Goal: Transaction & Acquisition: Purchase product/service

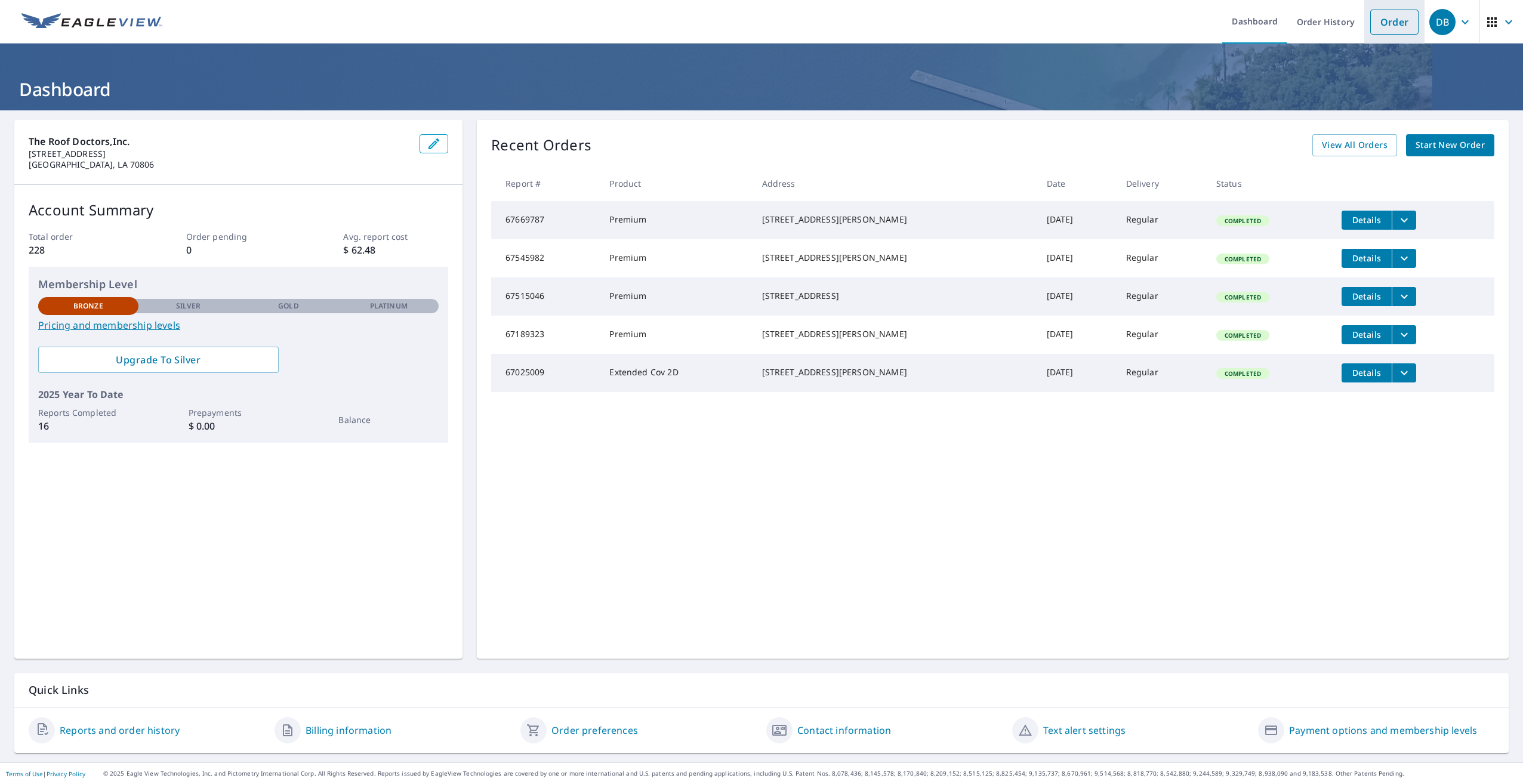
click at [1381, 20] on link "Order" at bounding box center [1394, 22] width 49 height 25
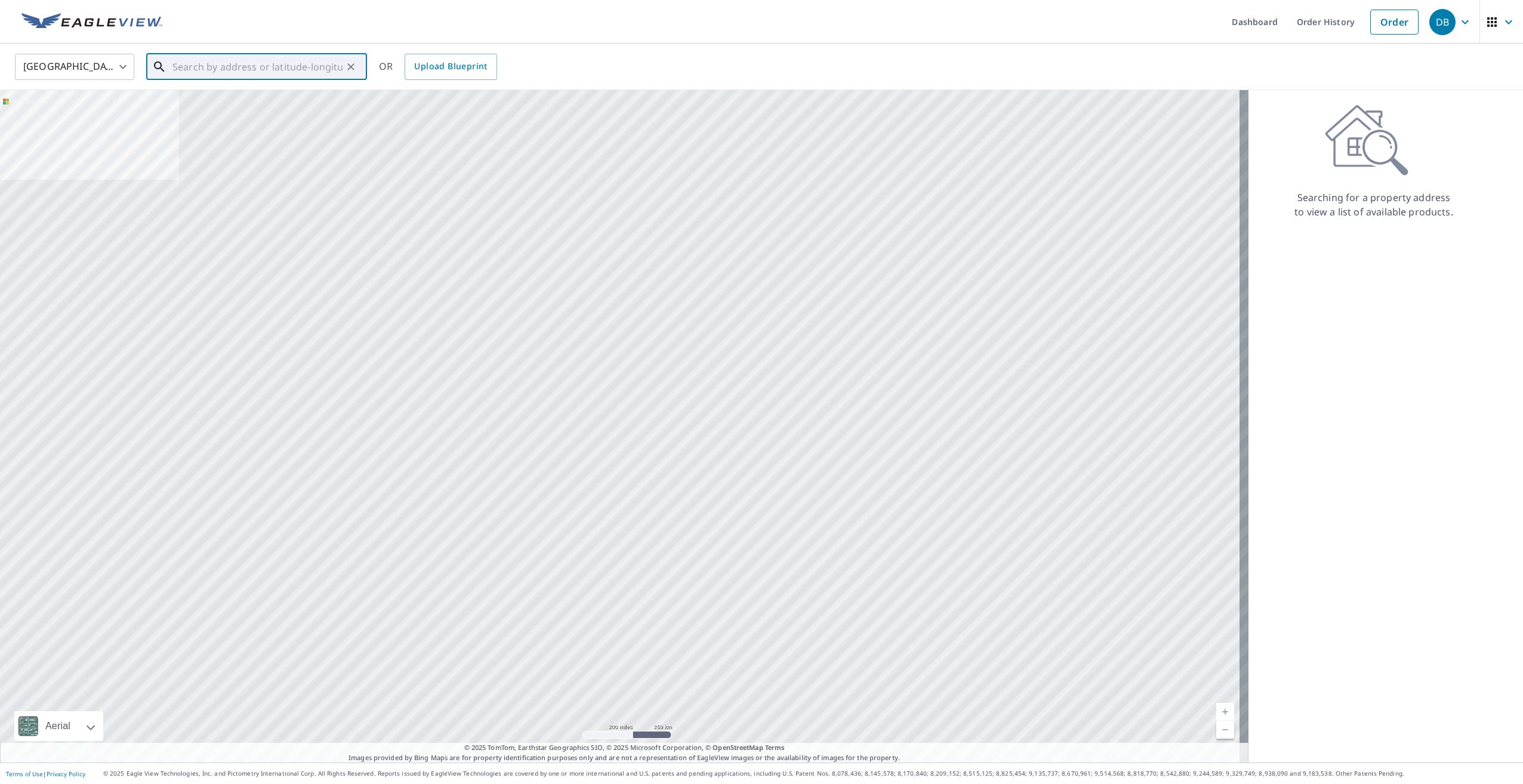
click at [177, 66] on input "text" at bounding box center [257, 67] width 170 height 34
click at [180, 109] on p "[GEOGRAPHIC_DATA], LA 70808" at bounding box center [264, 114] width 188 height 12
type input "[STREET_ADDRESS]"
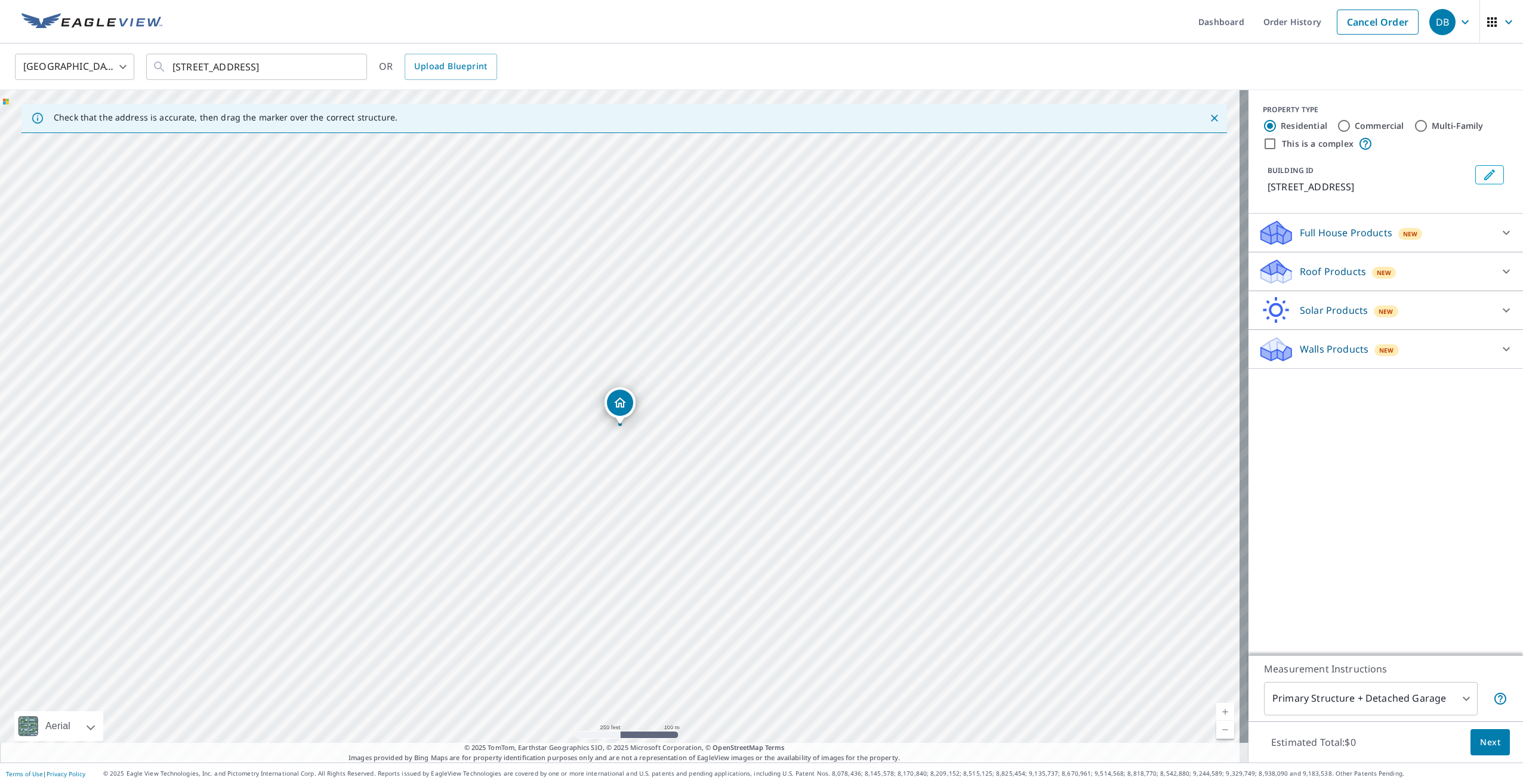
click at [1315, 275] on p "Roof Products" at bounding box center [1333, 271] width 66 height 14
click at [1347, 273] on p "Roof Products" at bounding box center [1333, 271] width 66 height 14
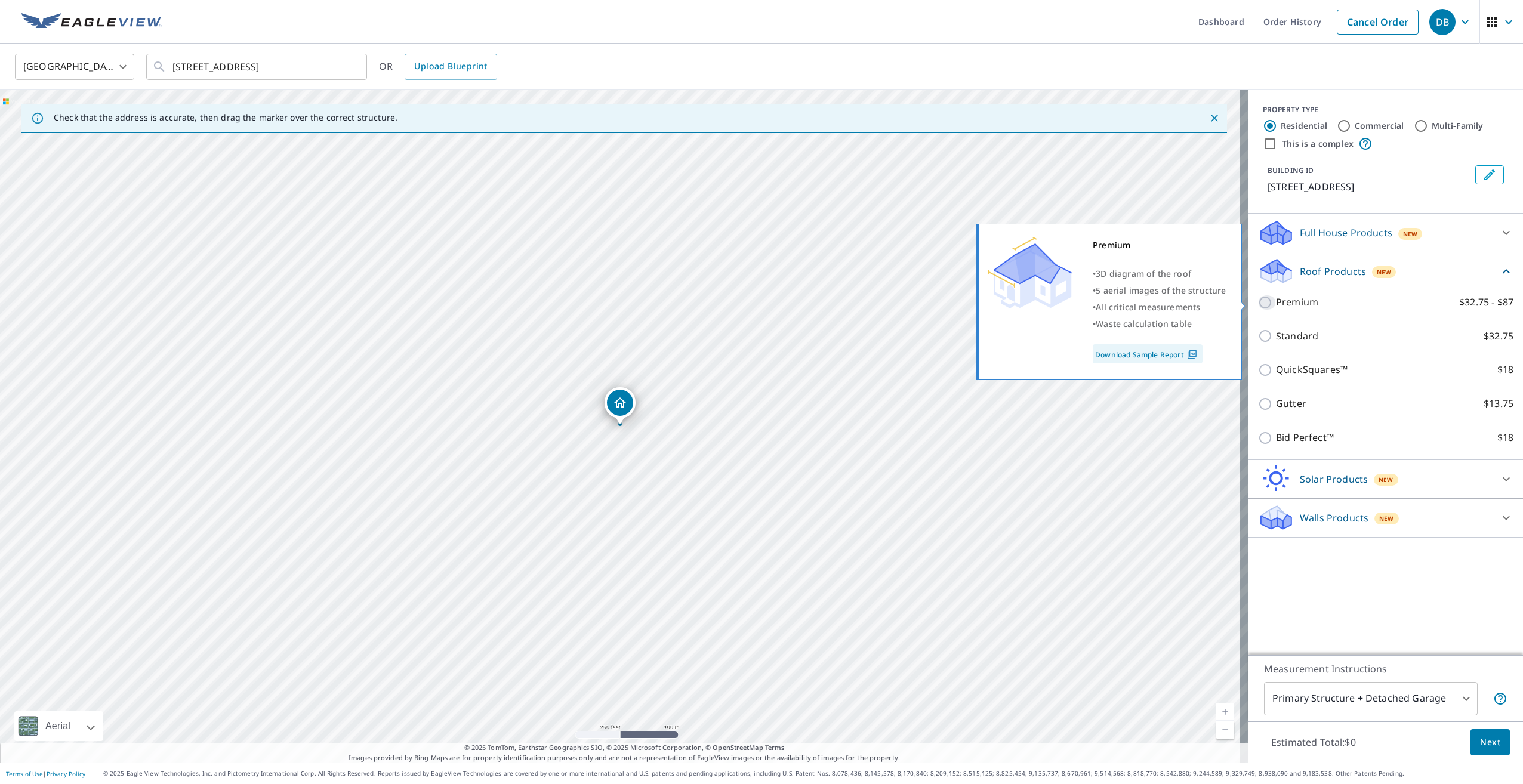
click at [1258, 302] on input "Premium $32.75 - $87" at bounding box center [1267, 303] width 18 height 14
checkbox input "true"
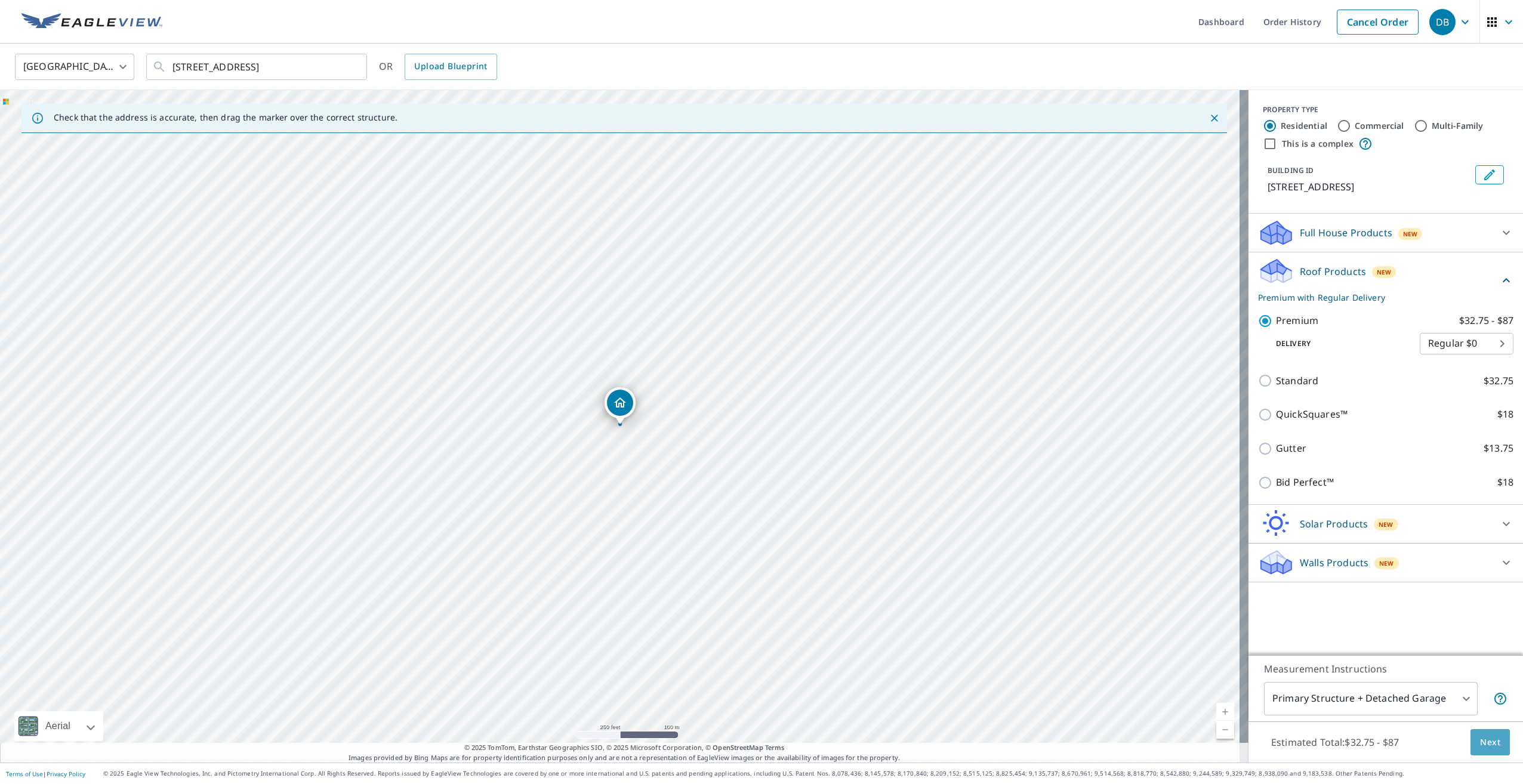
click at [1471, 748] on button "Next" at bounding box center [1490, 742] width 39 height 27
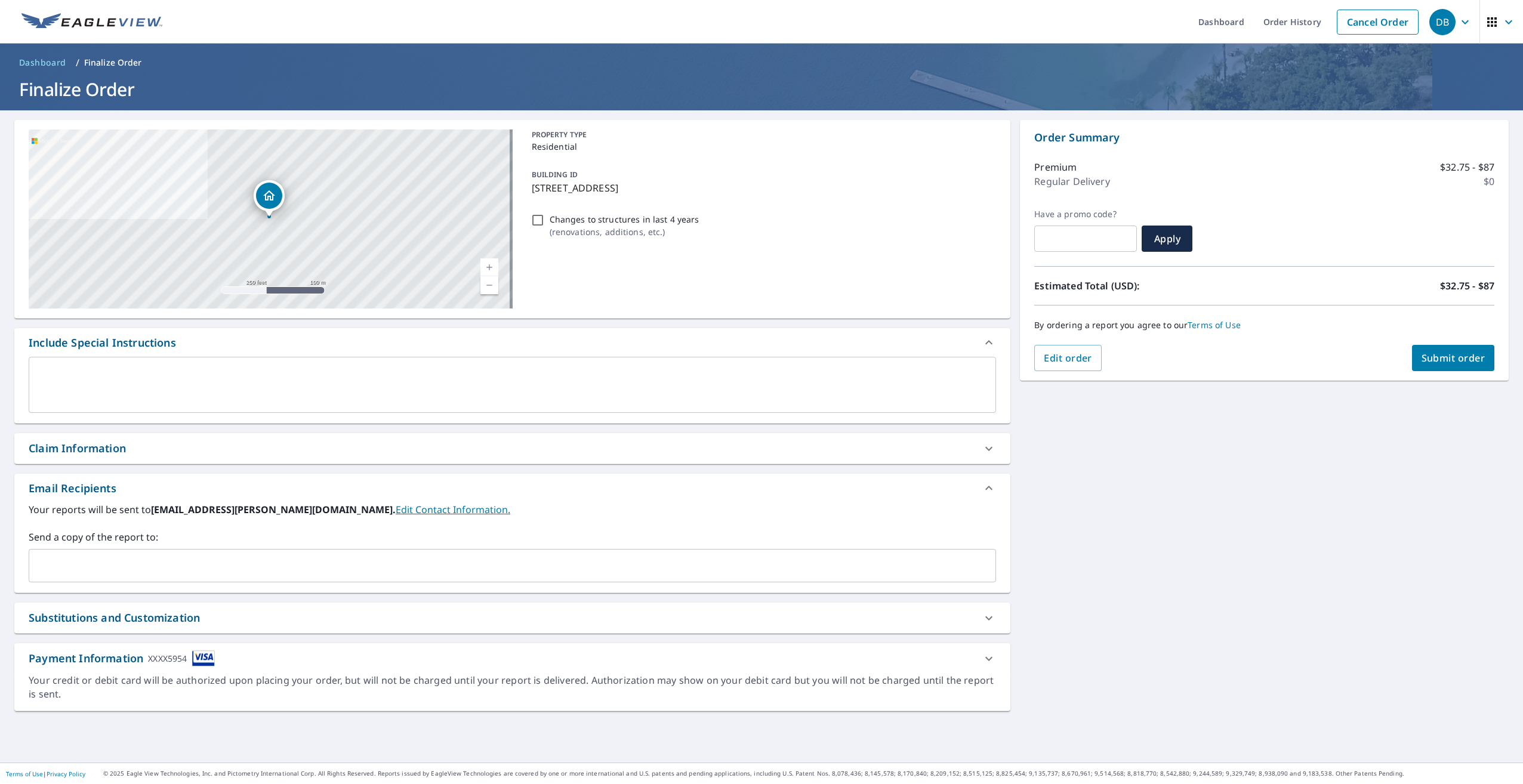
click at [396, 513] on link "Edit Contact Information." at bounding box center [453, 509] width 114 height 13
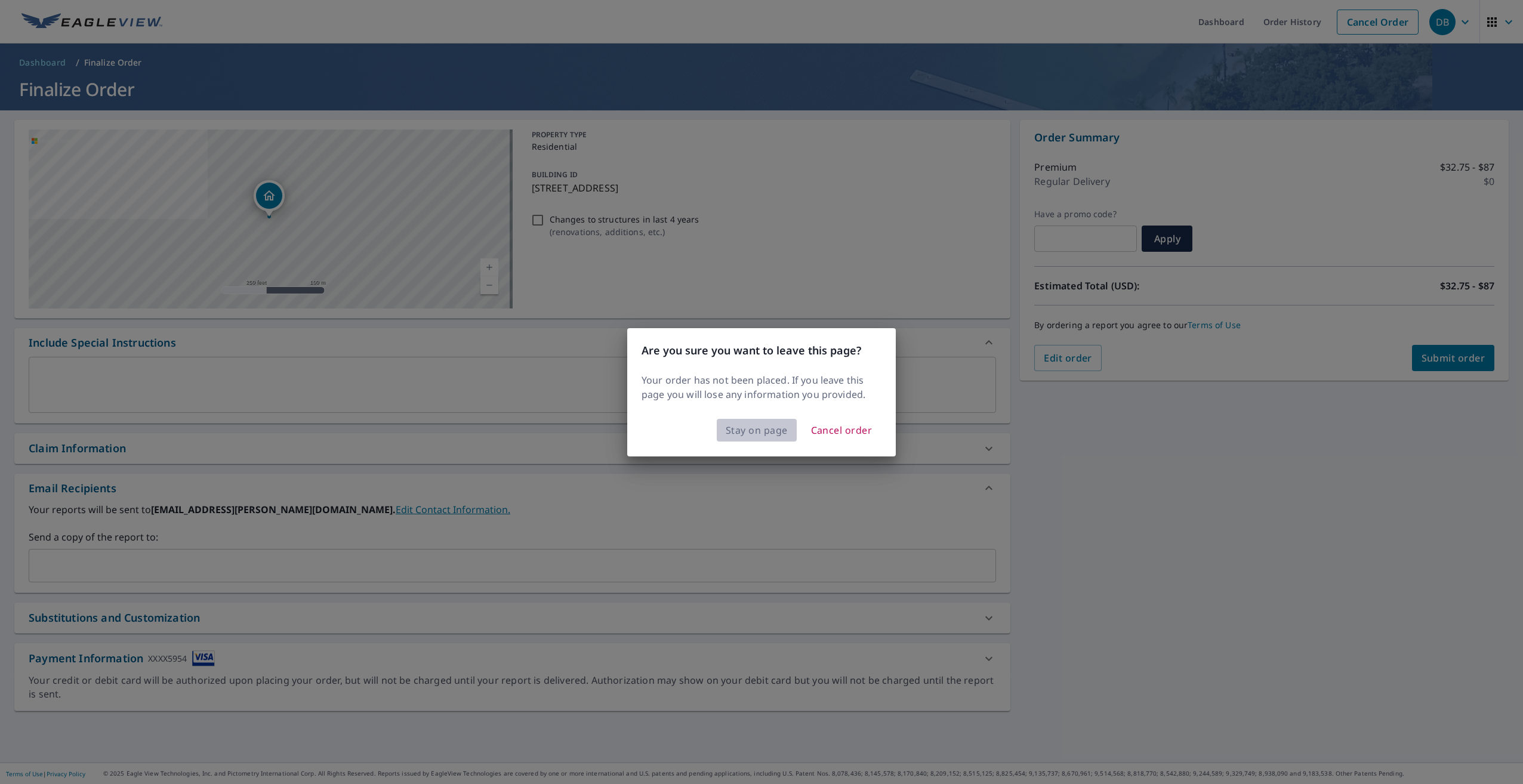
click at [752, 431] on span "Stay on page" at bounding box center [757, 430] width 62 height 17
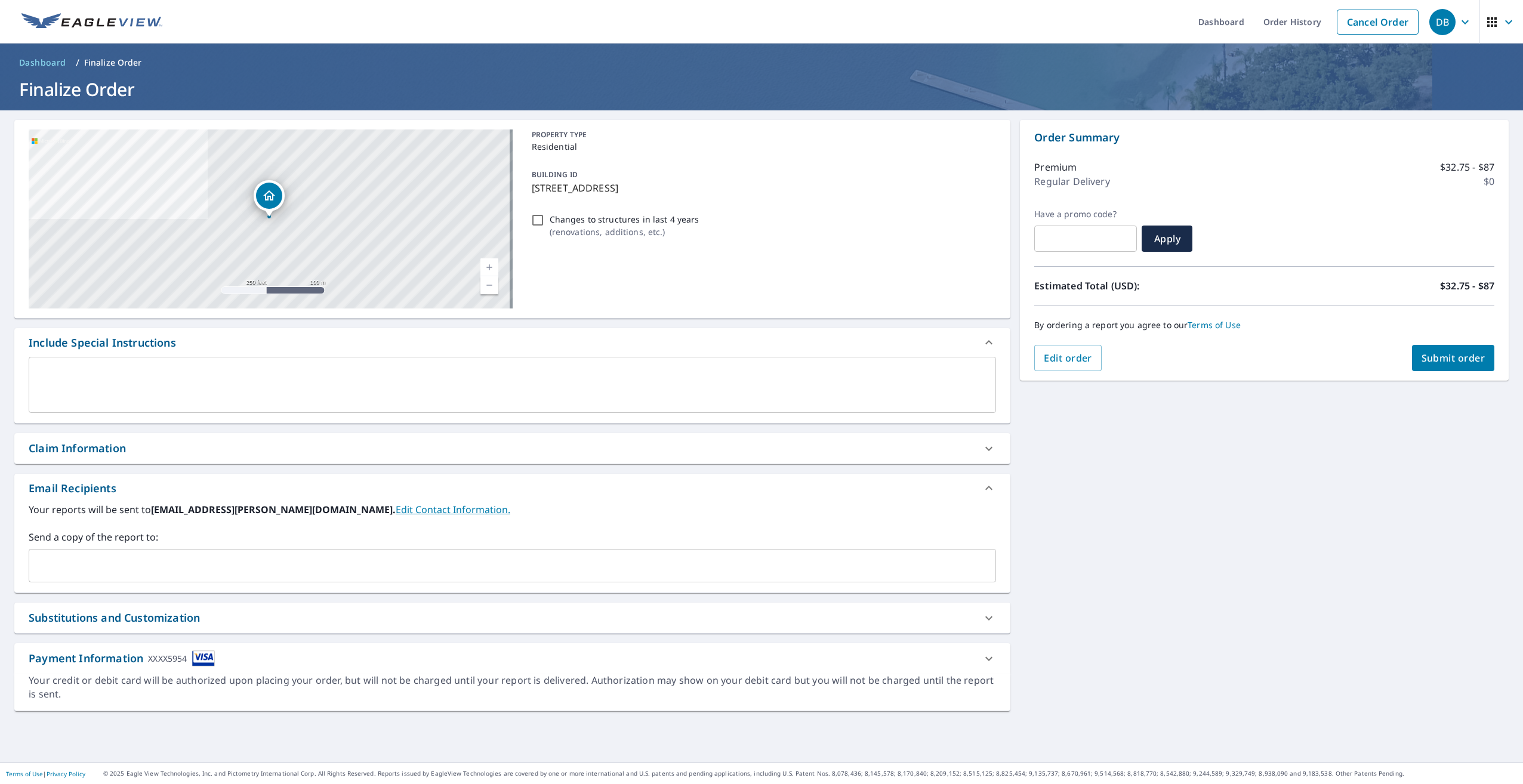
click at [103, 562] on input "text" at bounding box center [504, 565] width 939 height 22
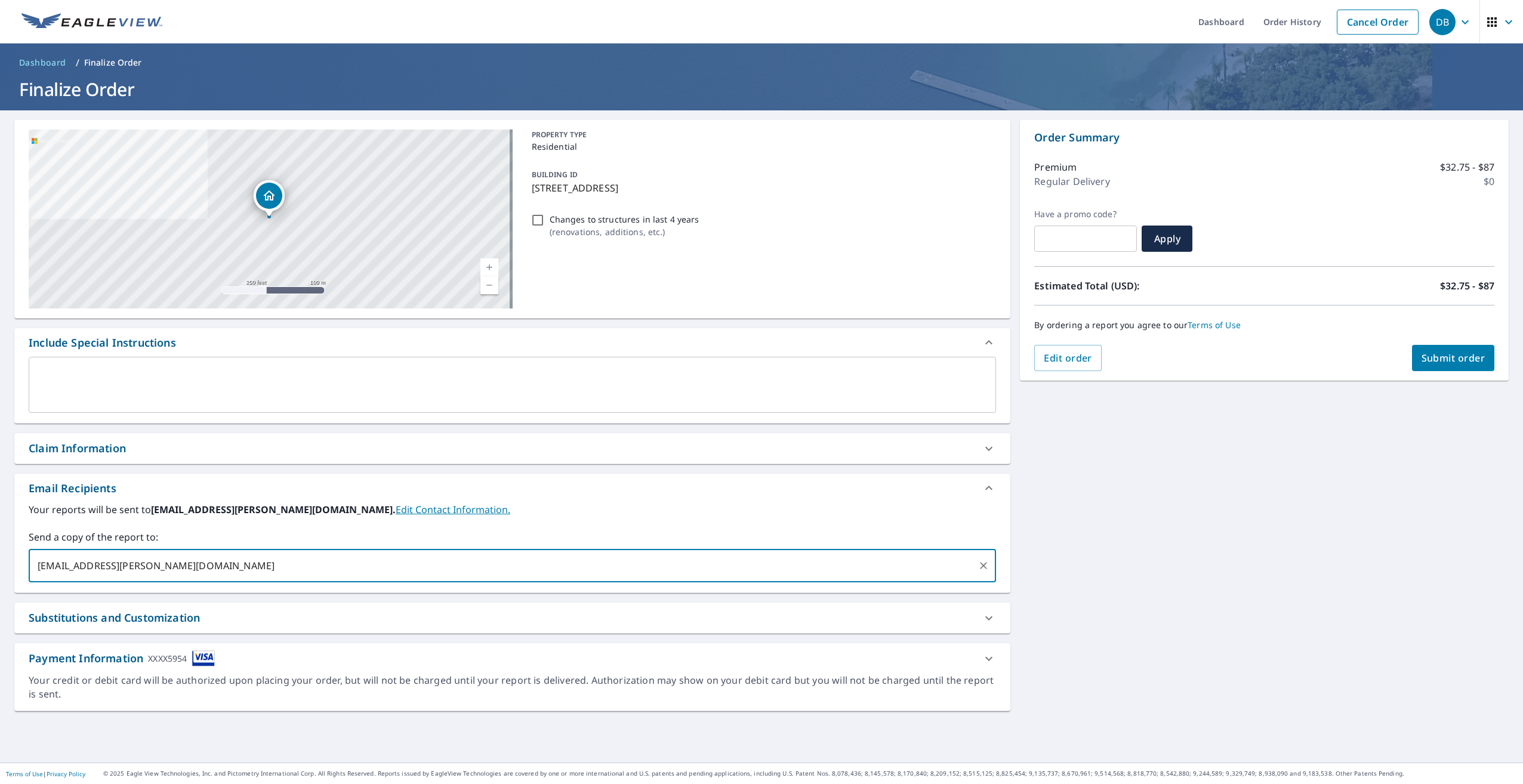
type input "[EMAIL_ADDRESS][PERSON_NAME][DOMAIN_NAME]"
click at [1434, 361] on span "Submit order" at bounding box center [1454, 358] width 64 height 13
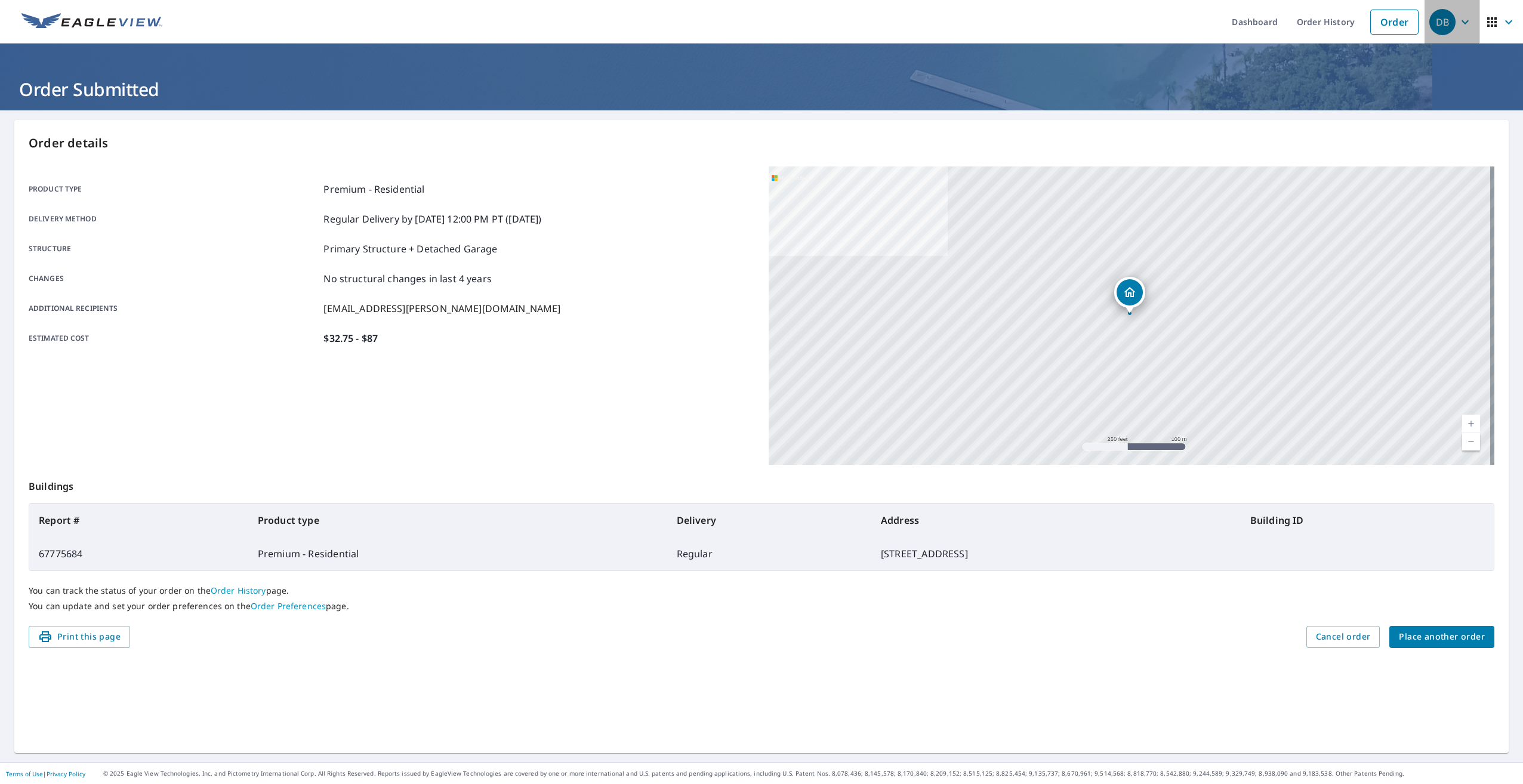
click at [1442, 22] on div "DB" at bounding box center [1442, 22] width 26 height 26
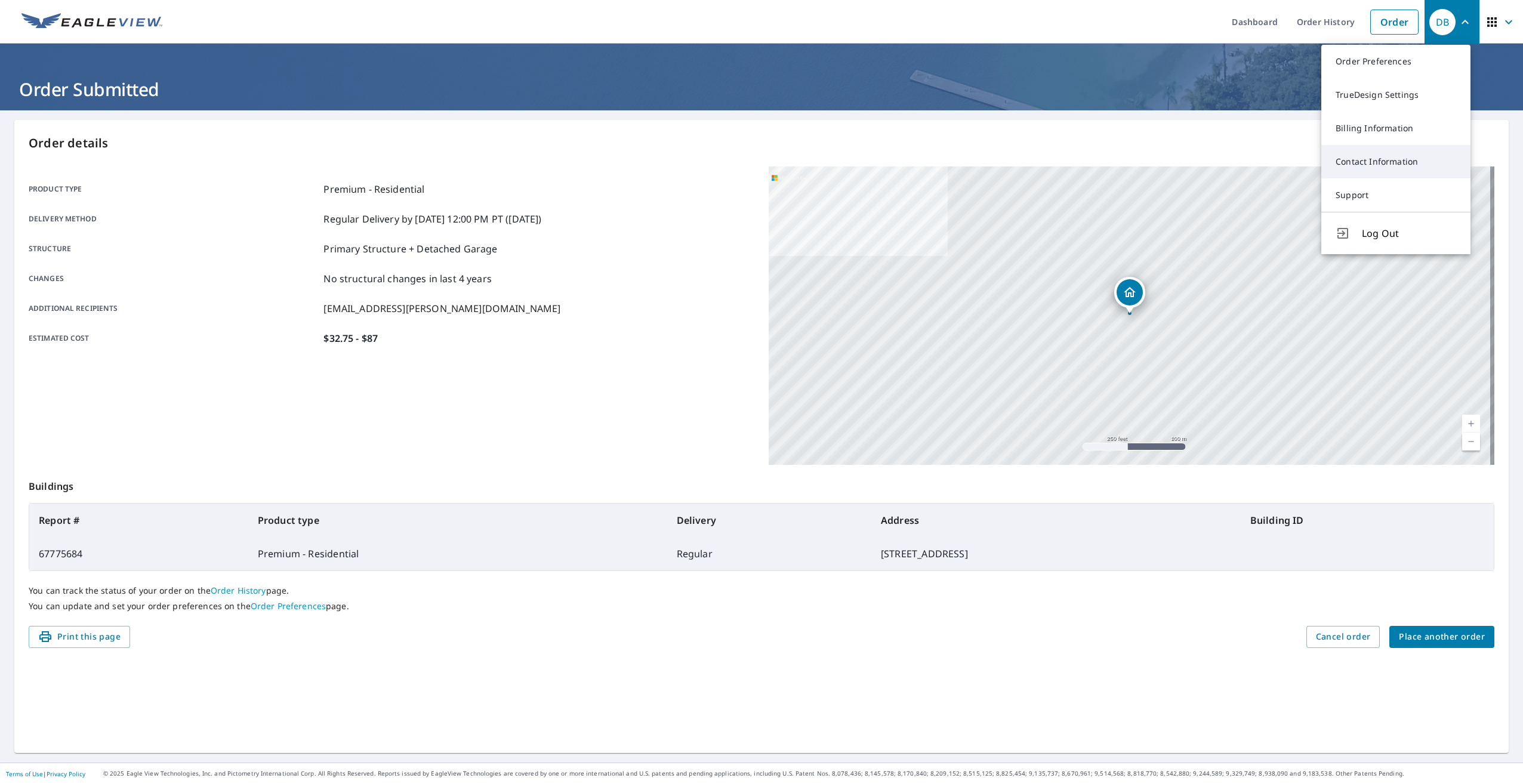
click at [1395, 162] on link "Contact Information" at bounding box center [1396, 162] width 149 height 34
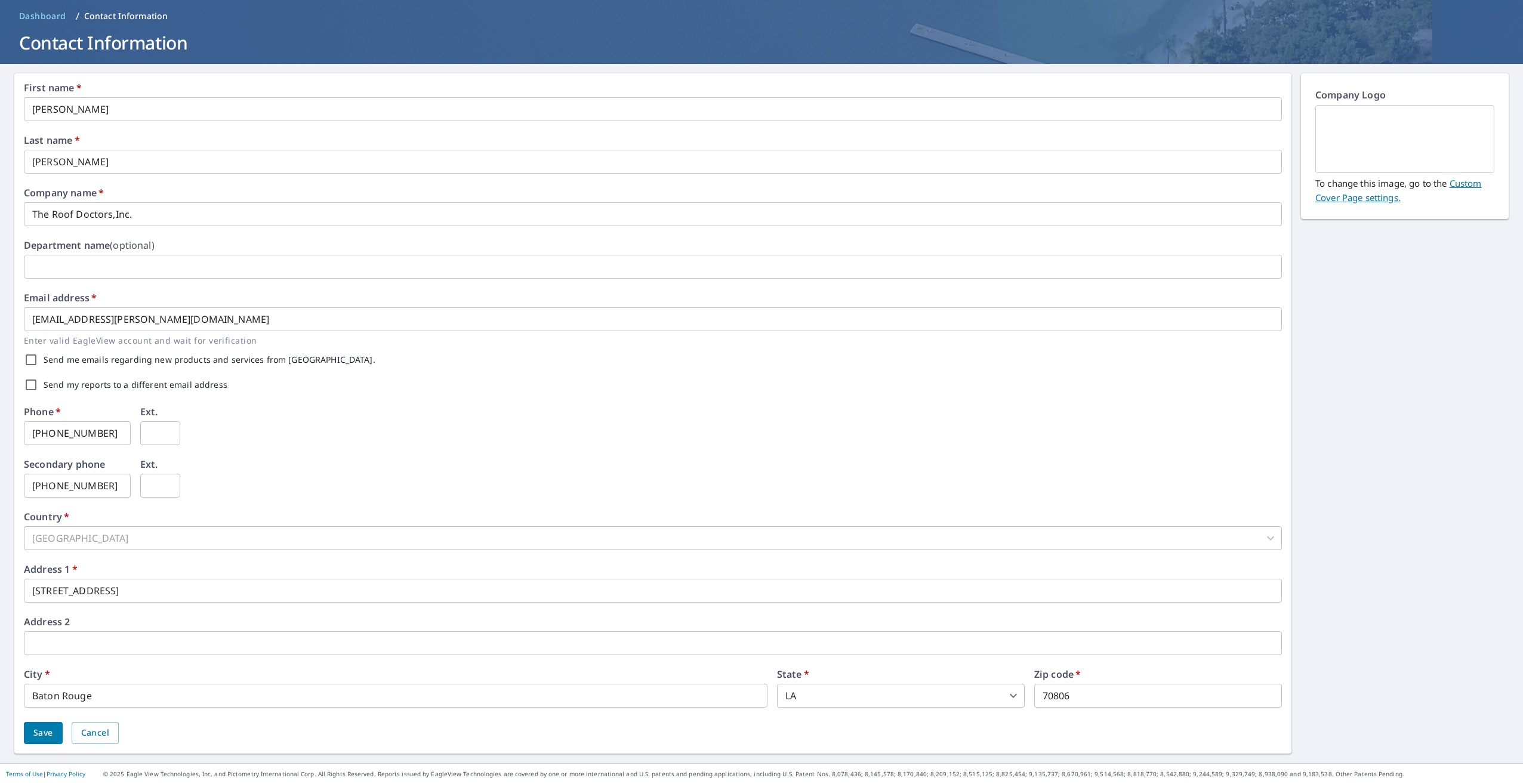
scroll to position [47, 0]
click at [45, 736] on span "Save" at bounding box center [43, 732] width 20 height 15
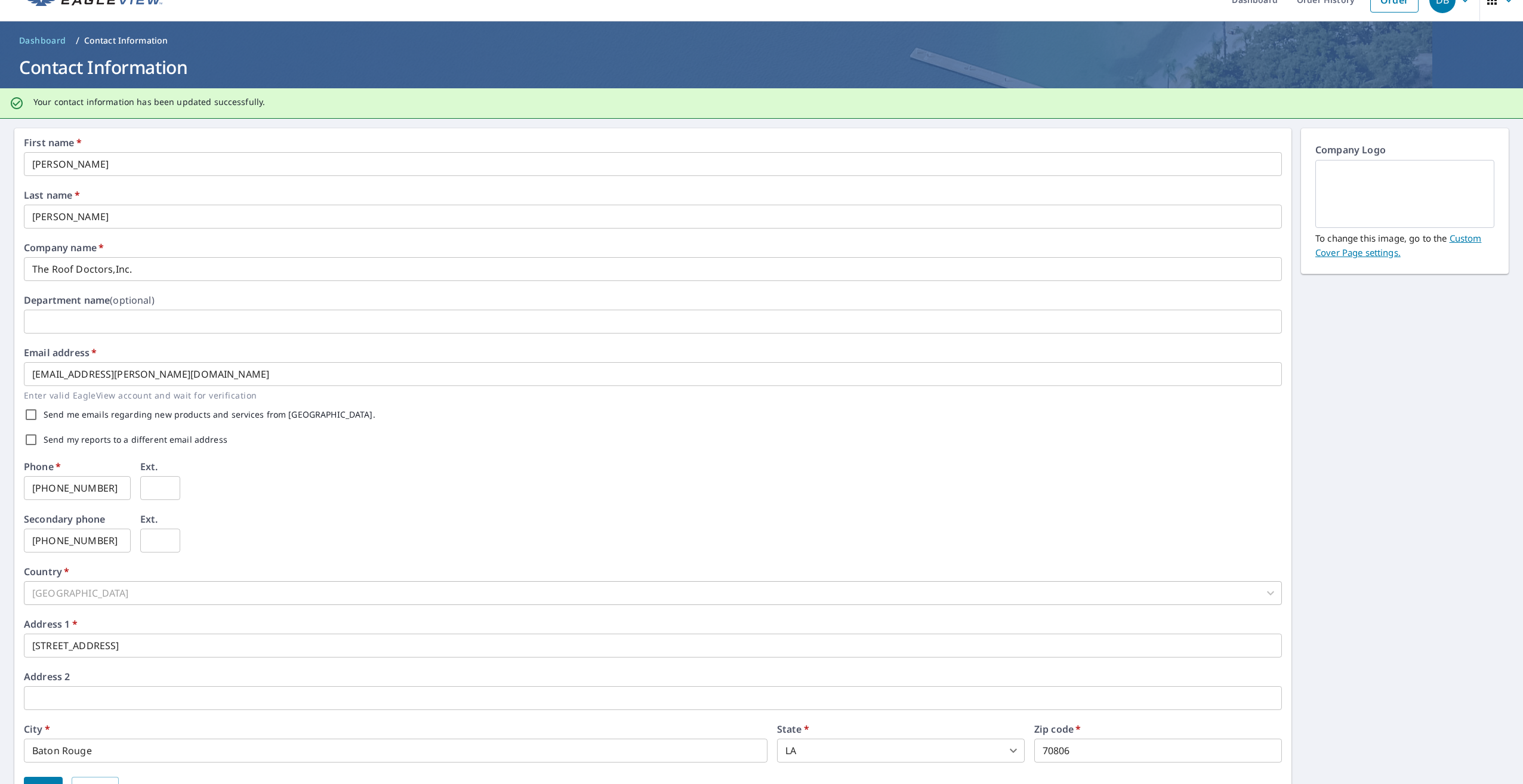
scroll to position [0, 0]
